Goal: Task Accomplishment & Management: Manage account settings

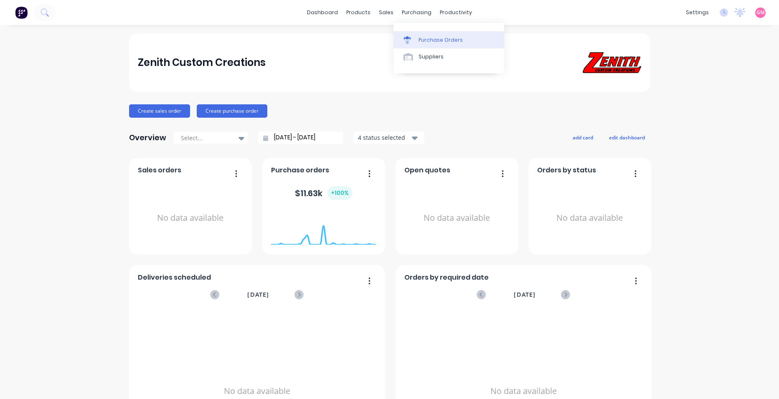
click at [439, 40] on div "Purchase Orders" at bounding box center [440, 40] width 44 height 8
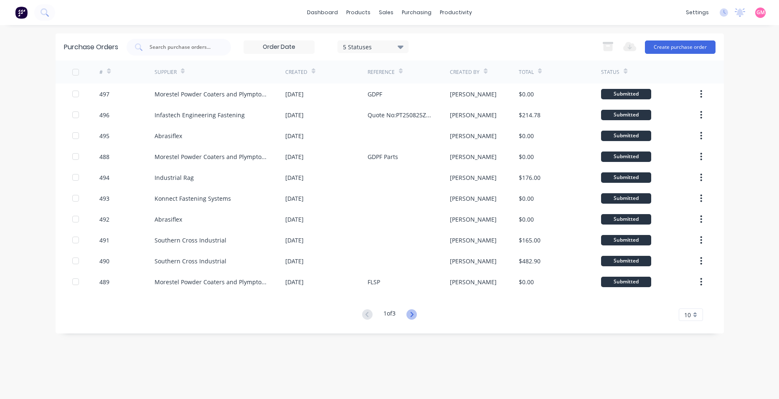
click at [413, 314] on icon at bounding box center [411, 314] width 10 height 10
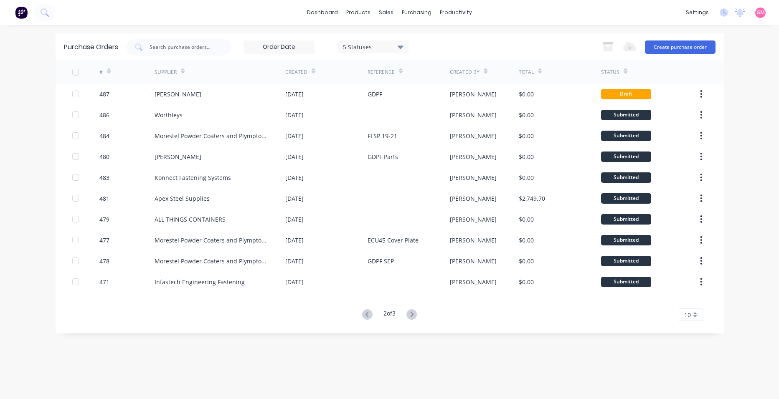
click at [413, 314] on icon at bounding box center [411, 314] width 10 height 10
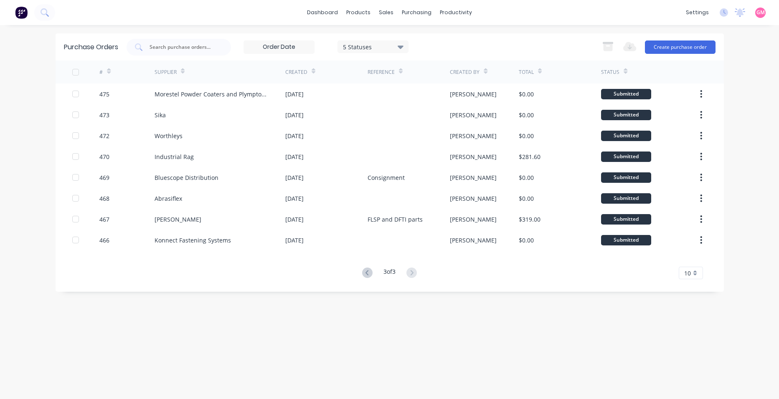
click at [394, 329] on div "Purchase Orders 5 Statuses 5 Statuses Export to Excel (XLSX) Create purchase or…" at bounding box center [390, 211] width 668 height 357
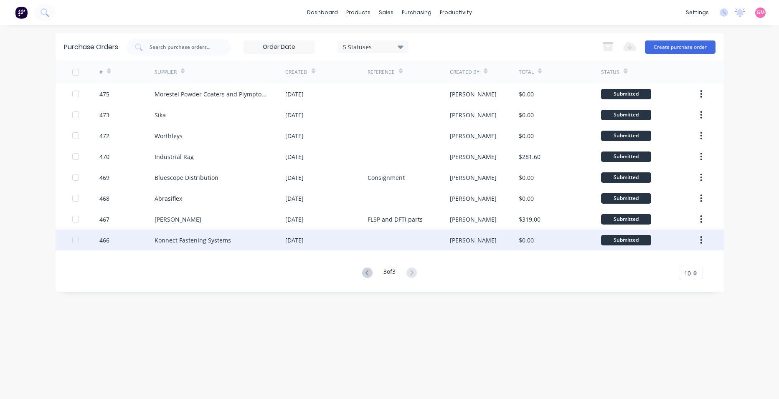
click at [437, 243] on div at bounding box center [408, 240] width 82 height 21
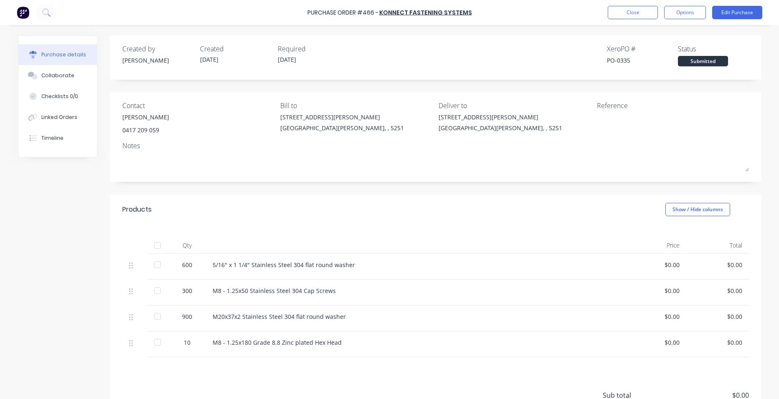
drag, startPoint x: 152, startPoint y: 245, endPoint x: 153, endPoint y: 266, distance: 21.3
click at [154, 246] on div at bounding box center [157, 245] width 17 height 17
click at [620, 12] on button "Close" at bounding box center [632, 12] width 50 height 13
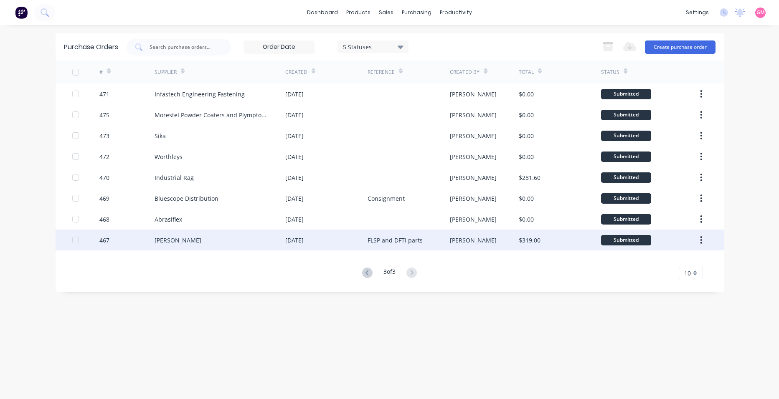
click at [358, 244] on div "[DATE]" at bounding box center [326, 240] width 82 height 21
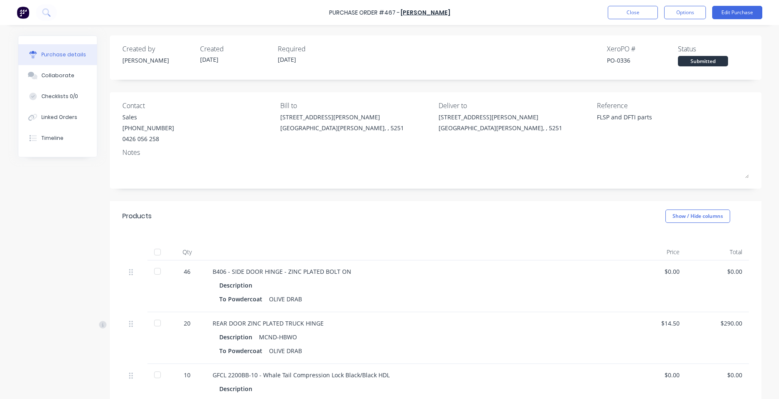
scroll to position [42, 0]
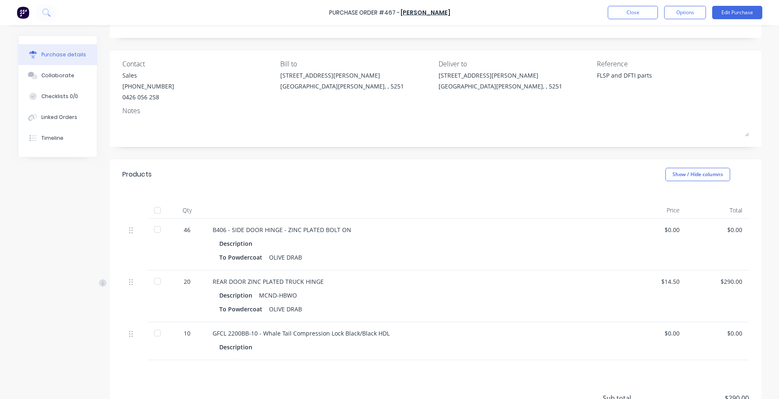
click at [158, 208] on div at bounding box center [157, 210] width 17 height 17
click at [633, 10] on button "Close" at bounding box center [632, 12] width 50 height 13
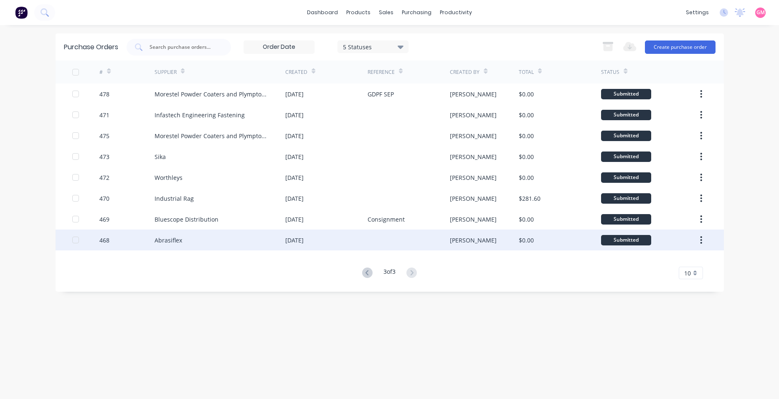
click at [208, 238] on div "Abrasiflex" at bounding box center [219, 240] width 131 height 21
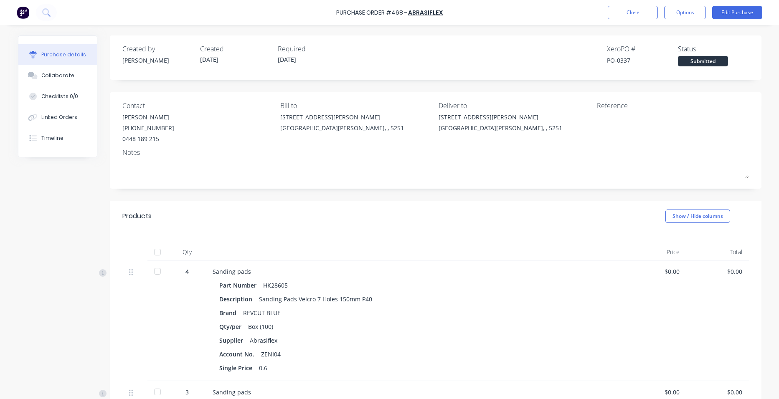
drag, startPoint x: 152, startPoint y: 251, endPoint x: 125, endPoint y: 271, distance: 32.8
click at [152, 251] on div at bounding box center [157, 252] width 17 height 17
click at [625, 10] on button "Close" at bounding box center [632, 12] width 50 height 13
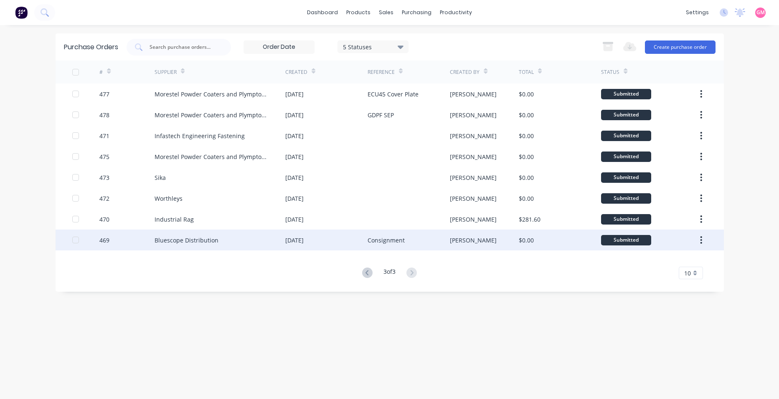
click at [175, 235] on div "Bluescope Distribution" at bounding box center [219, 240] width 131 height 21
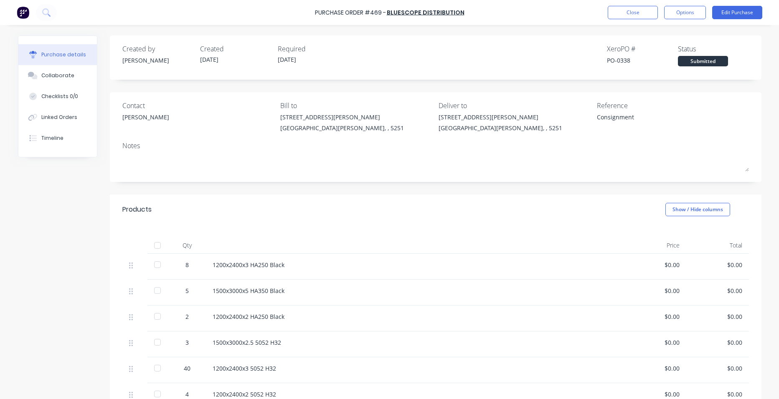
click at [152, 248] on div at bounding box center [157, 245] width 17 height 17
click at [640, 14] on button "Close" at bounding box center [632, 12] width 50 height 13
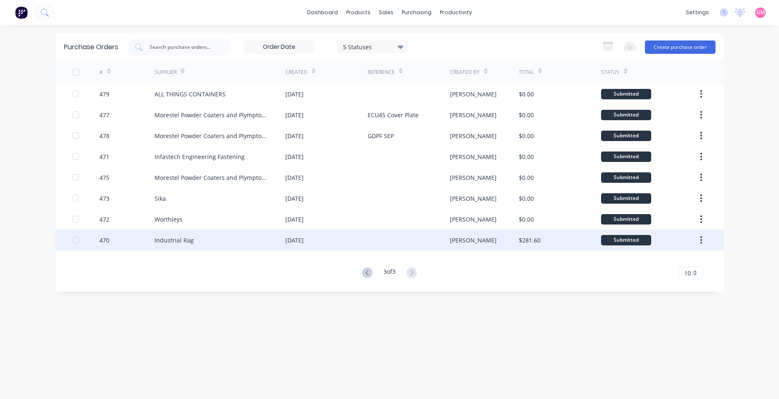
click at [187, 235] on div "Industrial Rag" at bounding box center [219, 240] width 131 height 21
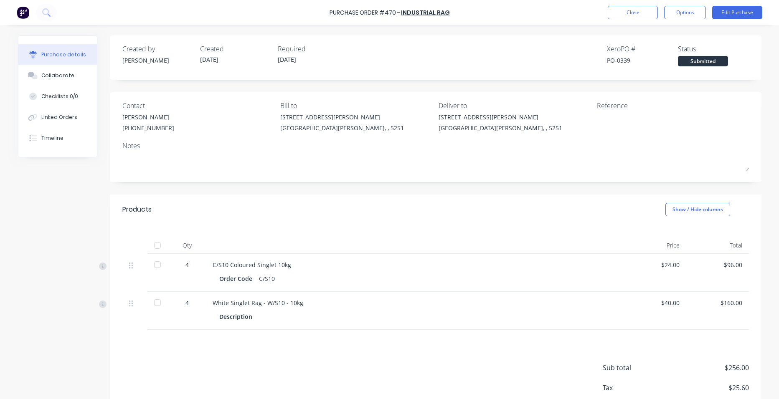
drag, startPoint x: 153, startPoint y: 244, endPoint x: 140, endPoint y: 261, distance: 20.5
click at [153, 244] on div at bounding box center [157, 245] width 17 height 17
click at [648, 13] on button "Close" at bounding box center [632, 12] width 50 height 13
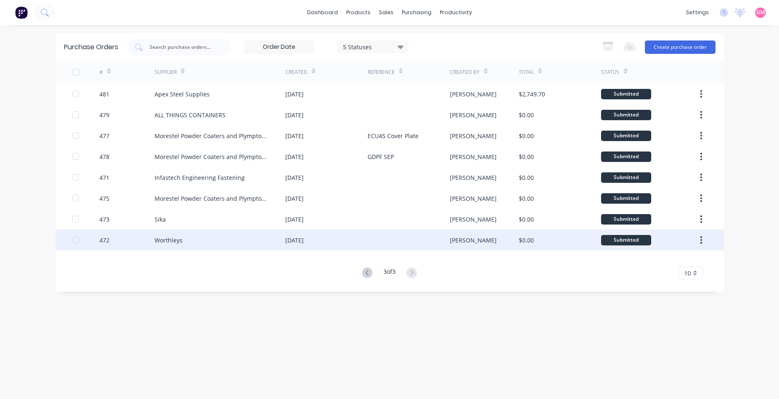
click at [252, 243] on div "Worthleys" at bounding box center [219, 240] width 131 height 21
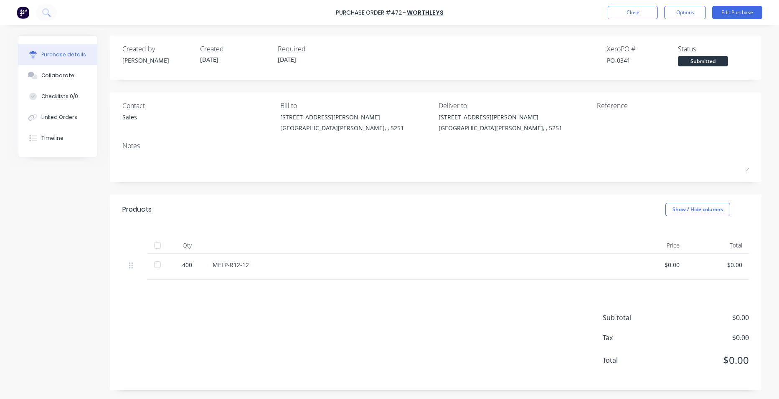
click at [159, 249] on div at bounding box center [157, 245] width 17 height 17
click at [648, 10] on button "Close" at bounding box center [632, 12] width 50 height 13
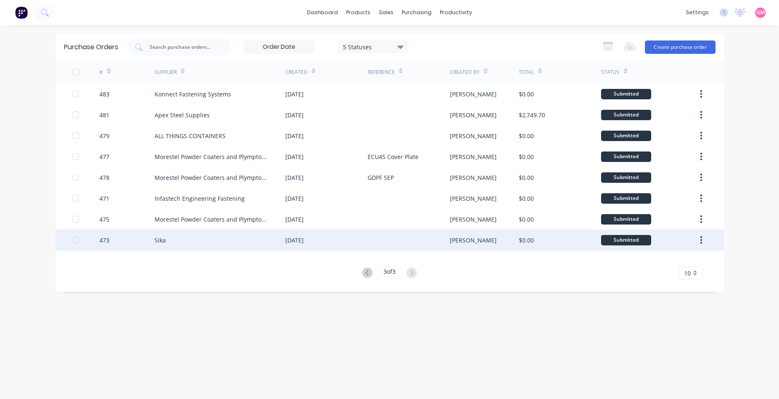
click at [266, 238] on div "Sika" at bounding box center [219, 240] width 131 height 21
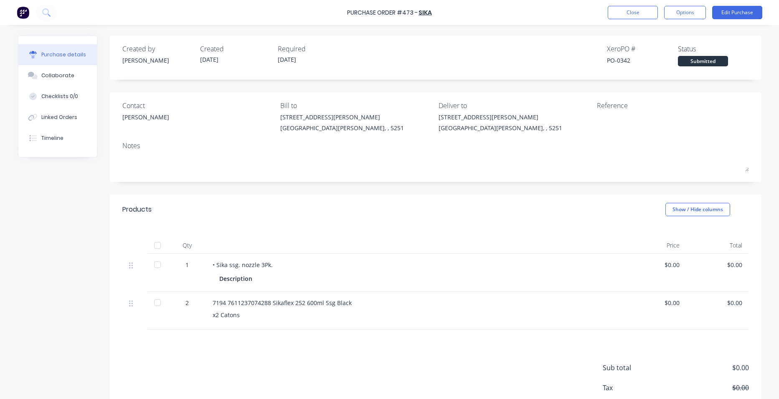
click at [152, 248] on div at bounding box center [157, 245] width 17 height 17
click at [626, 10] on button "Close" at bounding box center [632, 12] width 50 height 13
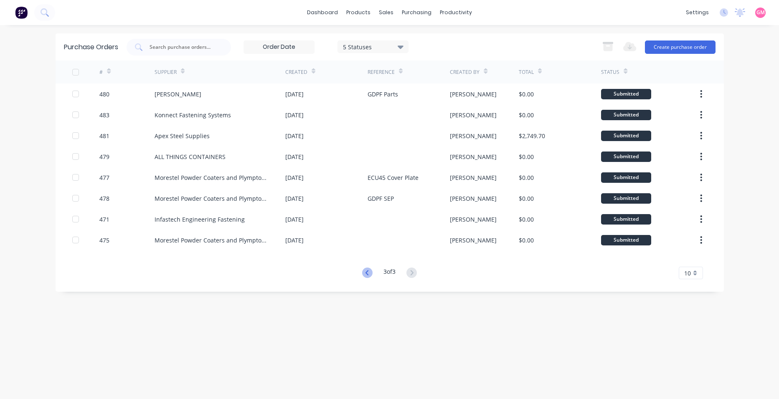
click at [364, 272] on icon at bounding box center [367, 273] width 10 height 10
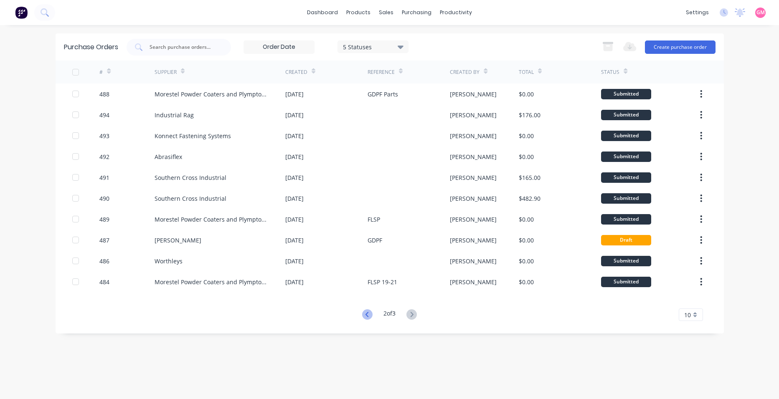
click at [365, 316] on icon at bounding box center [366, 314] width 3 height 5
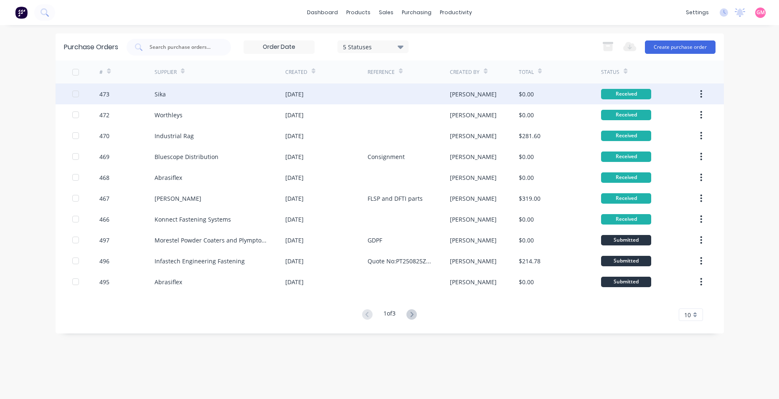
click at [701, 96] on icon "button" at bounding box center [701, 94] width 2 height 8
click at [696, 119] on div "Archive" at bounding box center [671, 116] width 64 height 12
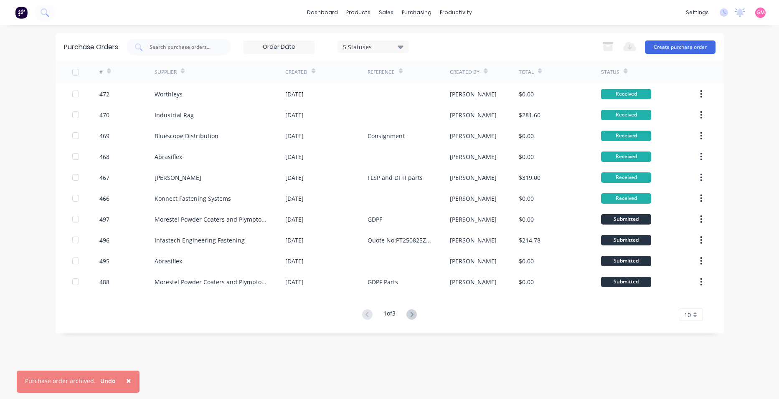
click at [704, 99] on button "button" at bounding box center [701, 93] width 20 height 15
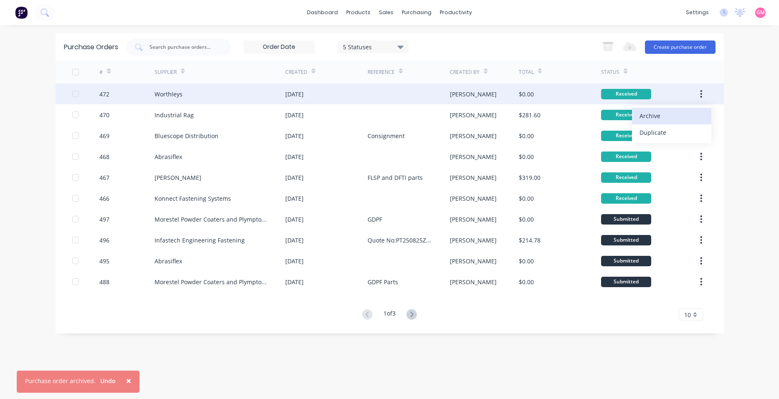
click at [691, 121] on div "Archive" at bounding box center [671, 116] width 64 height 12
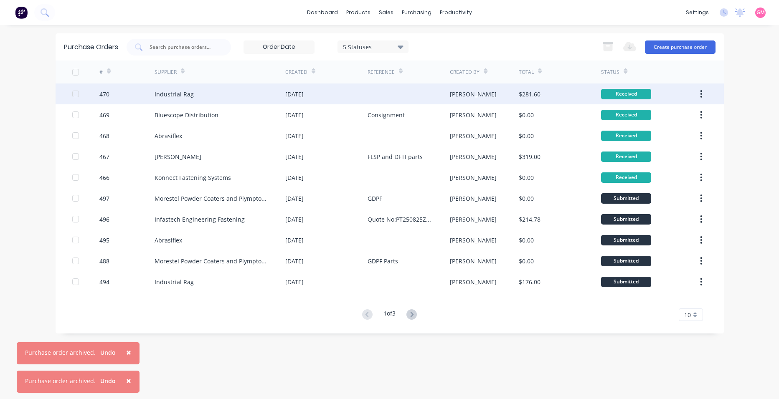
click at [702, 94] on button "button" at bounding box center [701, 93] width 20 height 15
click at [689, 116] on div "Archive" at bounding box center [671, 116] width 64 height 12
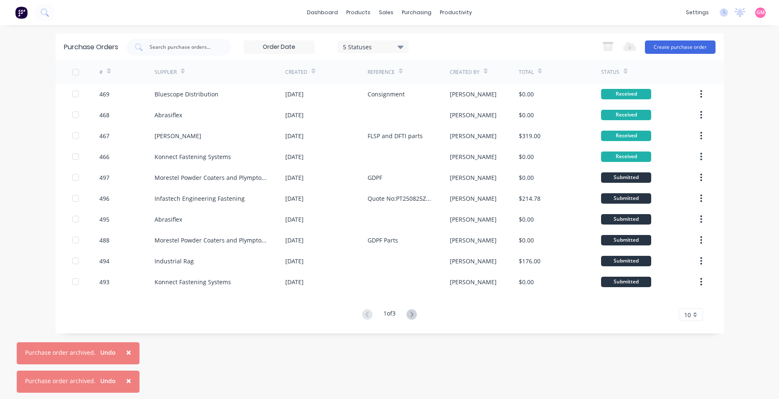
click at [701, 96] on icon "button" at bounding box center [701, 93] width 2 height 9
click at [695, 114] on button "button" at bounding box center [701, 114] width 20 height 15
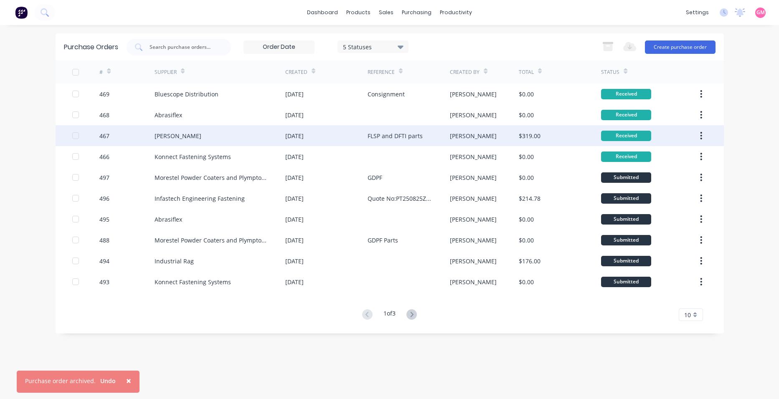
click at [686, 133] on div "Received" at bounding box center [649, 135] width 96 height 21
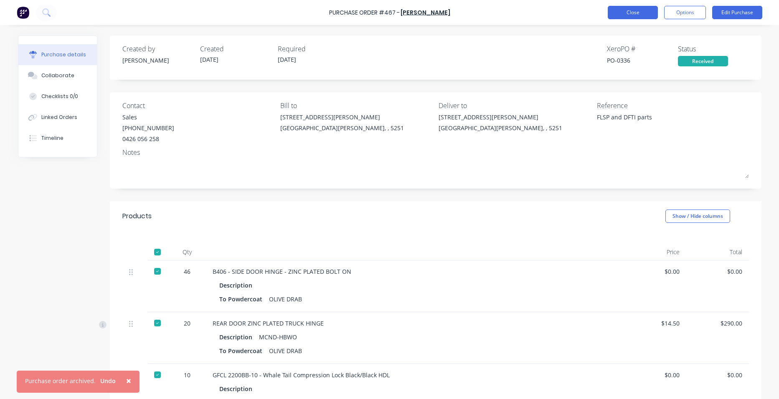
type textarea "x"
click at [641, 12] on button "Close" at bounding box center [632, 12] width 50 height 13
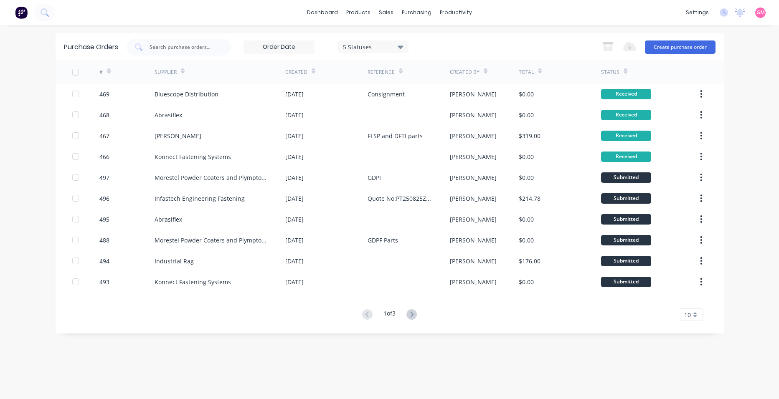
click at [700, 158] on icon "button" at bounding box center [701, 156] width 2 height 9
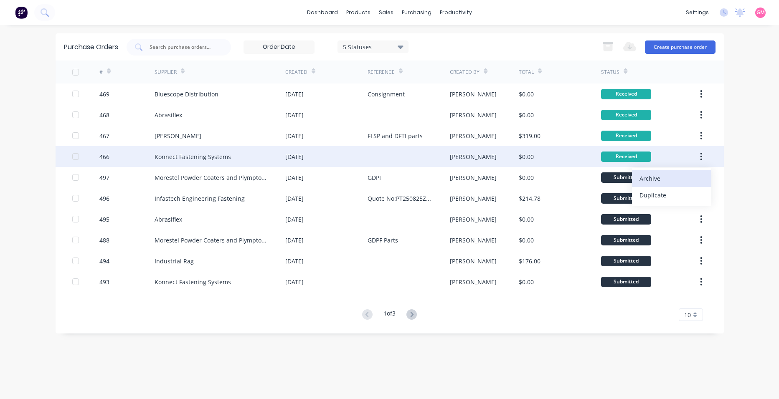
click at [676, 175] on div "Archive" at bounding box center [671, 178] width 64 height 12
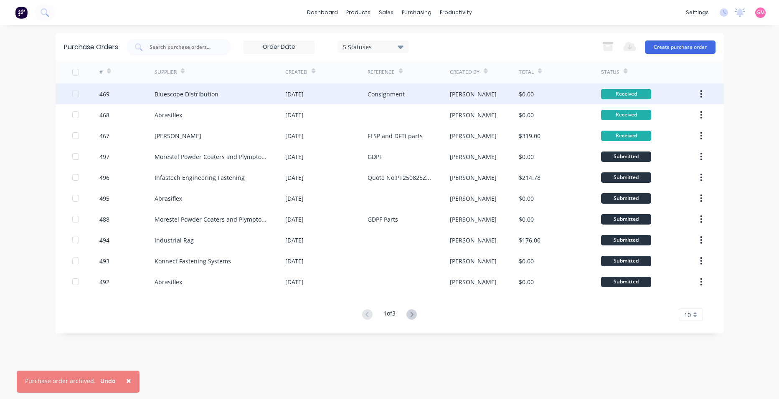
click at [701, 96] on icon "button" at bounding box center [701, 94] width 2 height 8
click at [702, 94] on button "button" at bounding box center [701, 93] width 20 height 15
click at [673, 115] on div "Archive" at bounding box center [671, 116] width 64 height 12
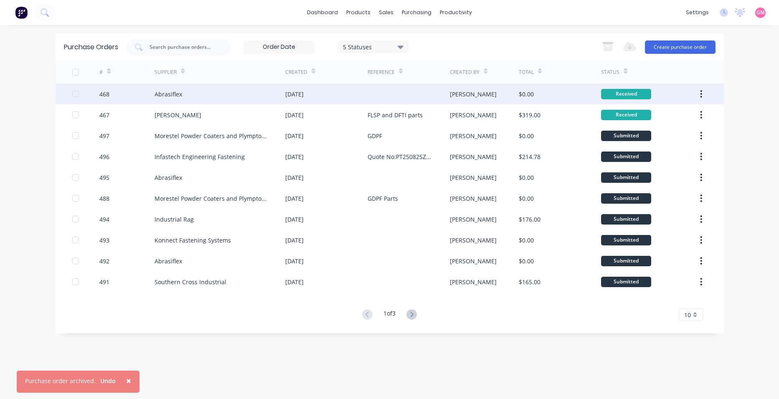
click at [699, 95] on button "button" at bounding box center [701, 93] width 20 height 15
click at [701, 96] on icon "button" at bounding box center [701, 94] width 2 height 8
click at [677, 113] on div "Archive" at bounding box center [671, 116] width 64 height 12
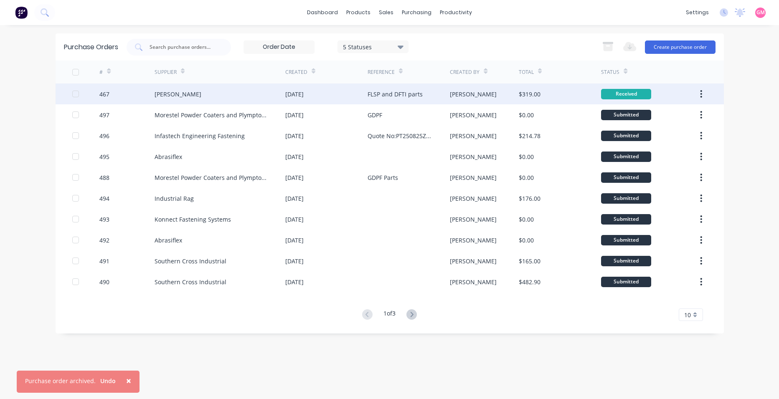
click at [701, 93] on icon "button" at bounding box center [701, 93] width 2 height 9
click at [701, 94] on icon "button" at bounding box center [701, 94] width 2 height 8
click at [703, 93] on button "button" at bounding box center [701, 93] width 20 height 15
click at [702, 95] on icon "button" at bounding box center [701, 93] width 2 height 9
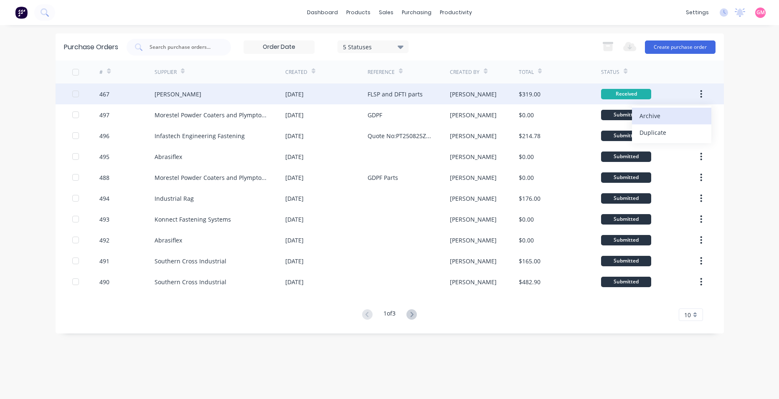
click at [687, 114] on div "Archive" at bounding box center [671, 116] width 64 height 12
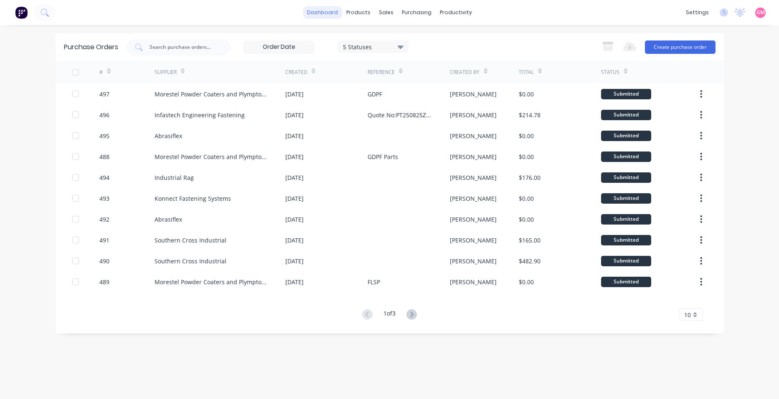
click at [326, 12] on link "dashboard" at bounding box center [322, 12] width 39 height 13
